Goal: Task Accomplishment & Management: Manage account settings

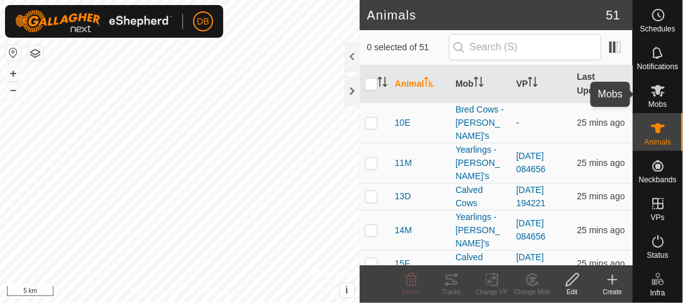
click at [655, 91] on icon at bounding box center [658, 90] width 15 height 15
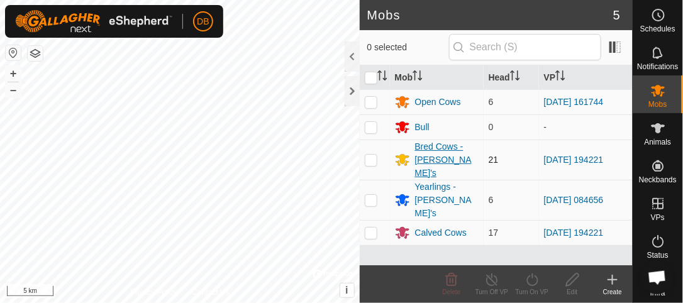
click at [446, 150] on div "Bred Cows - [PERSON_NAME]'s" at bounding box center [446, 160] width 63 height 40
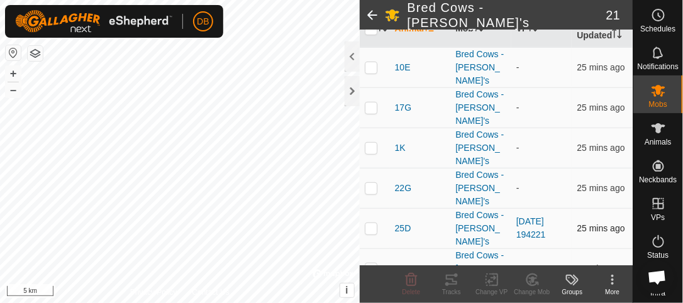
scroll to position [157, 0]
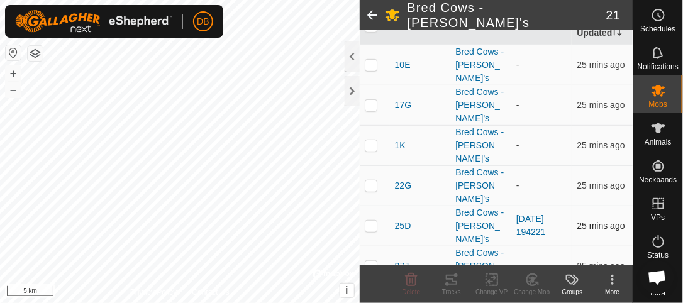
click at [368, 221] on p-checkbox at bounding box center [371, 226] width 13 height 10
checkbox input "true"
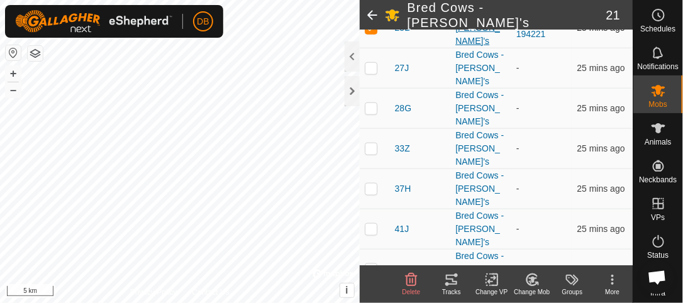
scroll to position [359, 0]
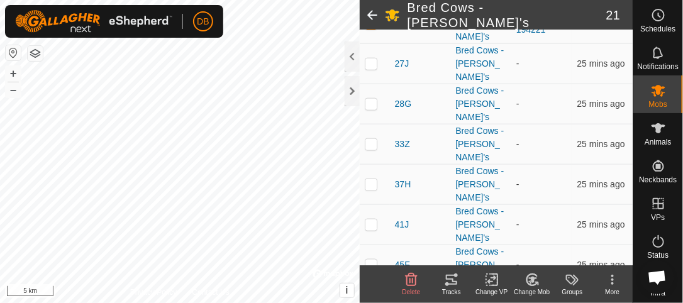
checkbox input "true"
click at [533, 282] on icon at bounding box center [532, 279] width 9 height 6
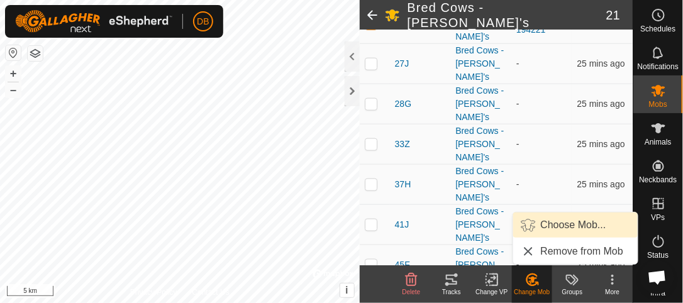
click at [552, 224] on link "Choose Mob..." at bounding box center [575, 224] width 124 height 25
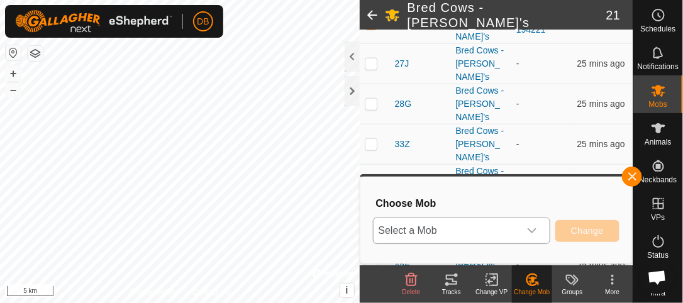
click at [534, 231] on icon "dropdown trigger" at bounding box center [531, 230] width 9 height 5
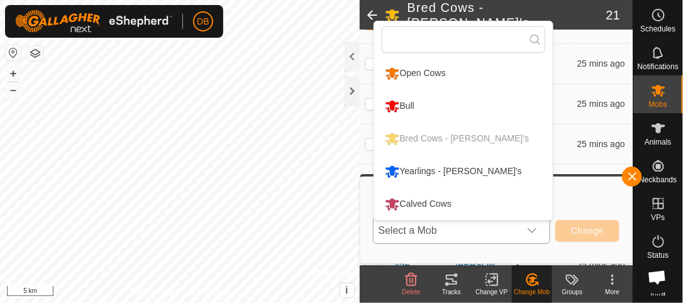
click at [431, 206] on li "Calved Cows" at bounding box center [463, 204] width 179 height 31
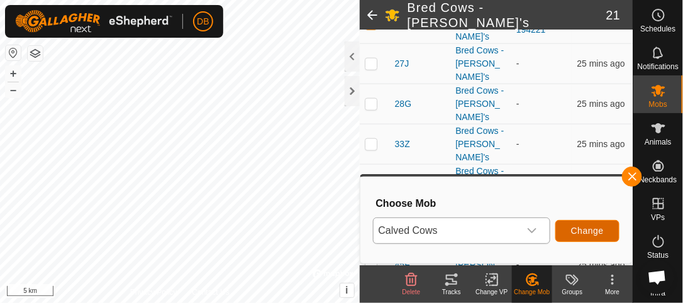
click at [593, 231] on span "Change" at bounding box center [587, 231] width 33 height 10
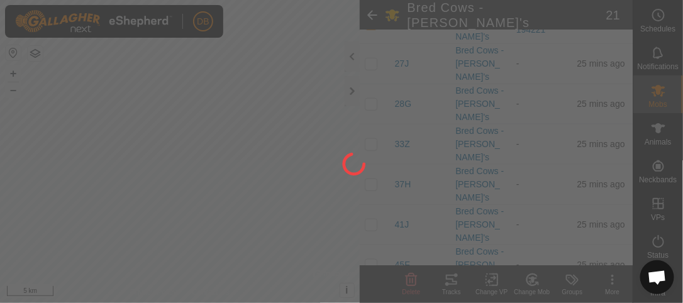
checkbox input "false"
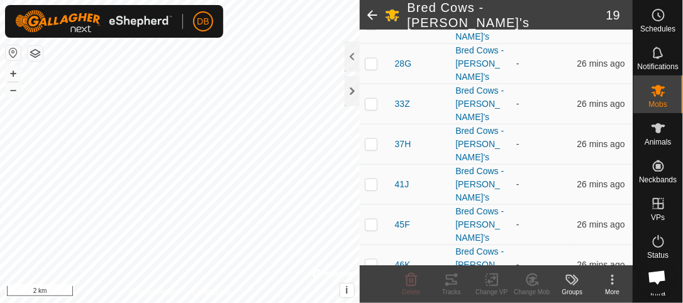
click at [173, 0] on html "DB Schedules Notifications Mobs Animals Neckbands VPs Status Infra Heatmap Help…" at bounding box center [341, 151] width 683 height 303
